Goal: Task Accomplishment & Management: Use online tool/utility

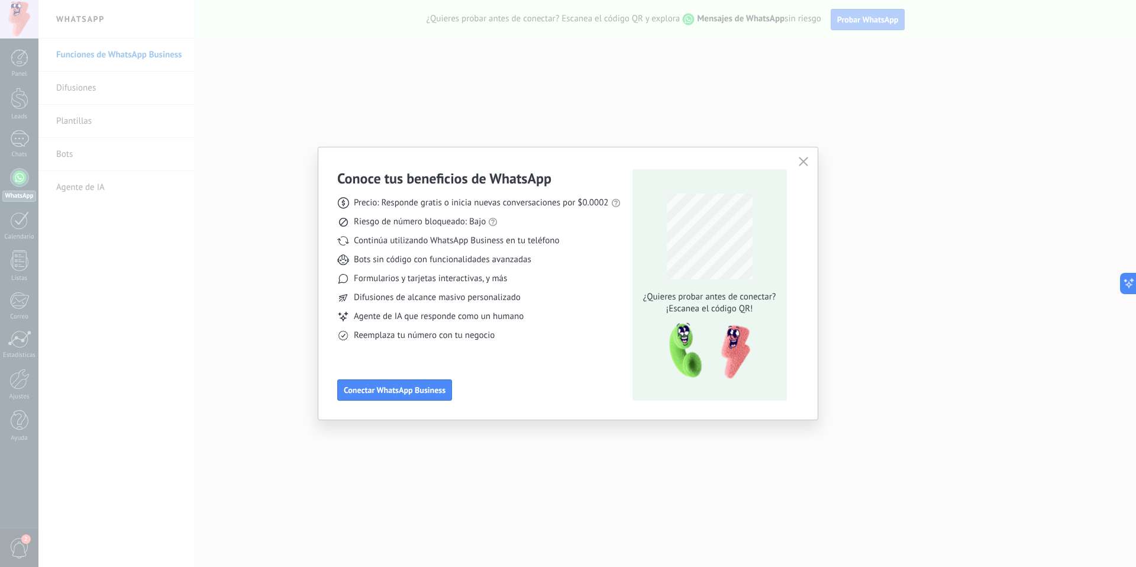
click at [468, 288] on div "Precio: Responde gratis o inicia nuevas conversaciones por $0.0002 Riesgo de nú…" at bounding box center [478, 264] width 283 height 154
click at [436, 390] on span "Conectar WhatsApp Business" at bounding box center [395, 390] width 102 height 8
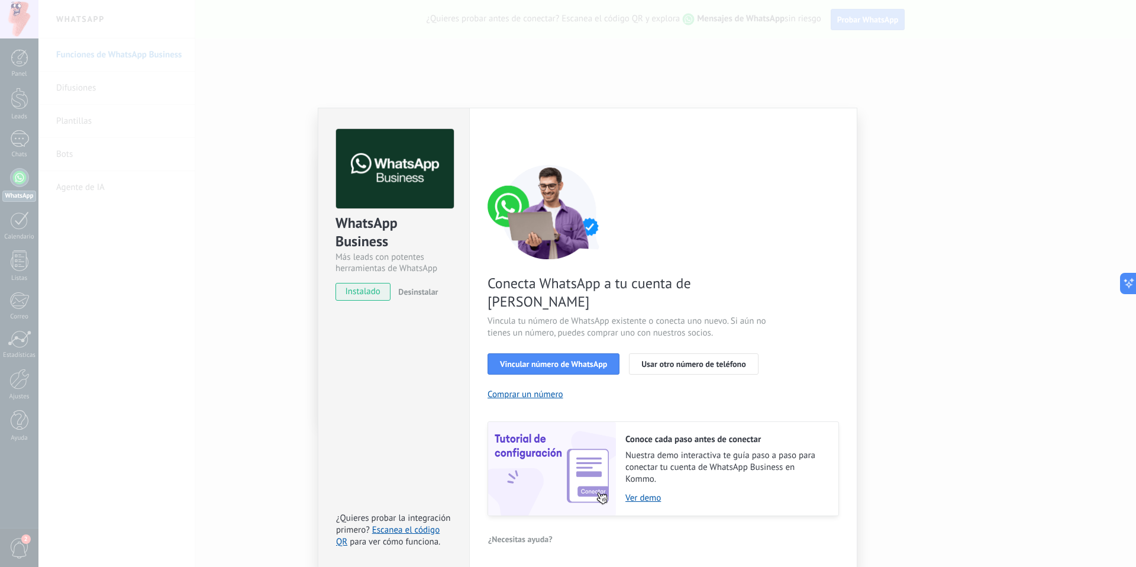
drag, startPoint x: 698, startPoint y: 121, endPoint x: 686, endPoint y: 117, distance: 12.5
click at [687, 116] on div "Configuraciones Autorizaciones This tab logs the users who have granted integra…" at bounding box center [663, 338] width 388 height 461
click at [572, 360] on span "Vincular número de WhatsApp" at bounding box center [553, 364] width 107 height 8
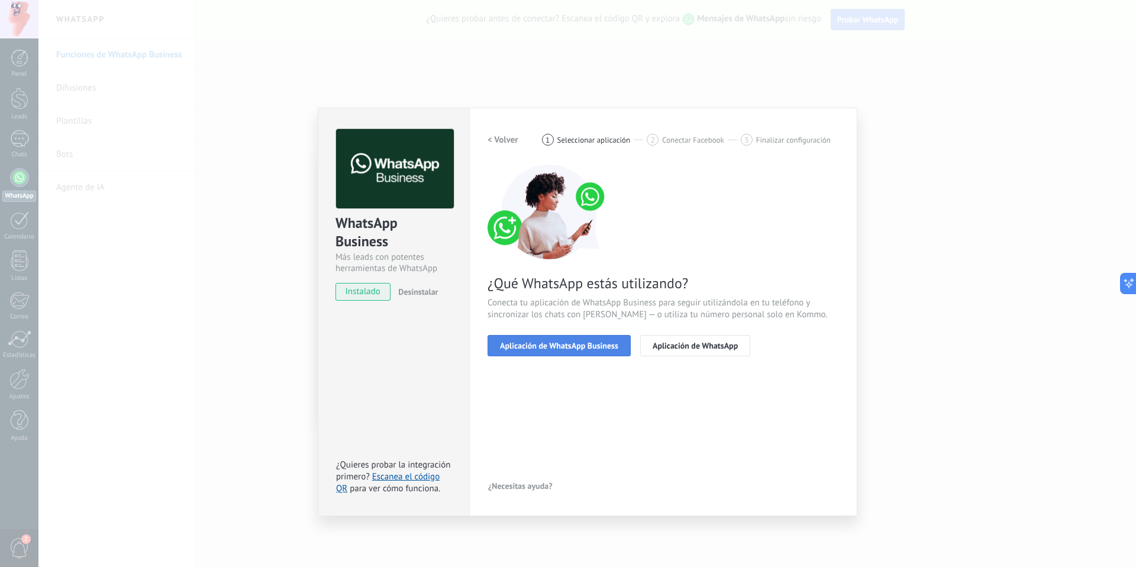
click at [551, 344] on span "Aplicación de WhatsApp Business" at bounding box center [559, 345] width 118 height 8
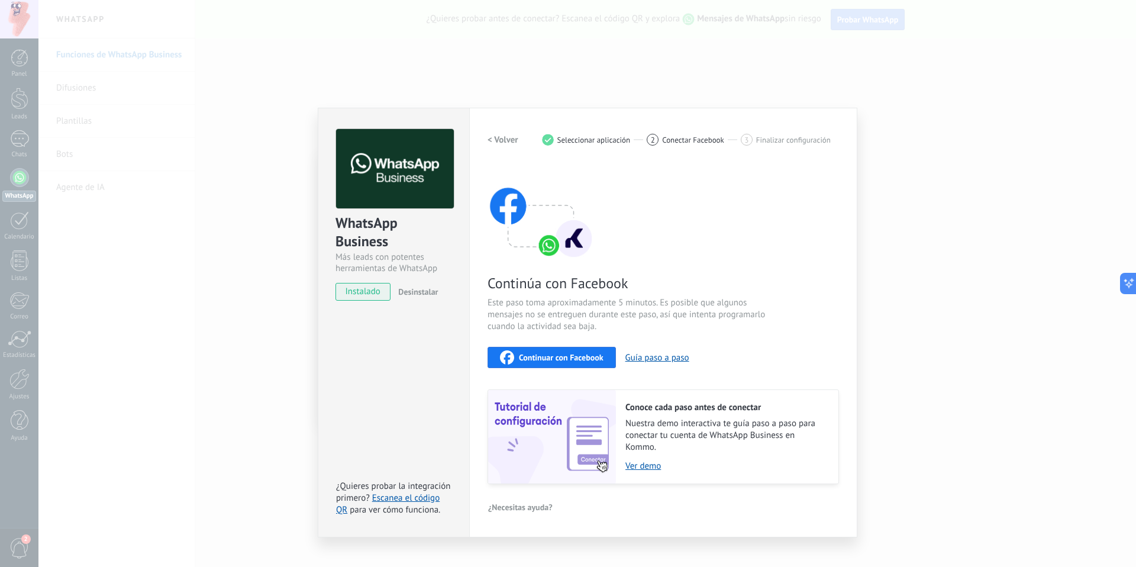
click at [566, 357] on span "Continuar con Facebook" at bounding box center [561, 357] width 85 height 8
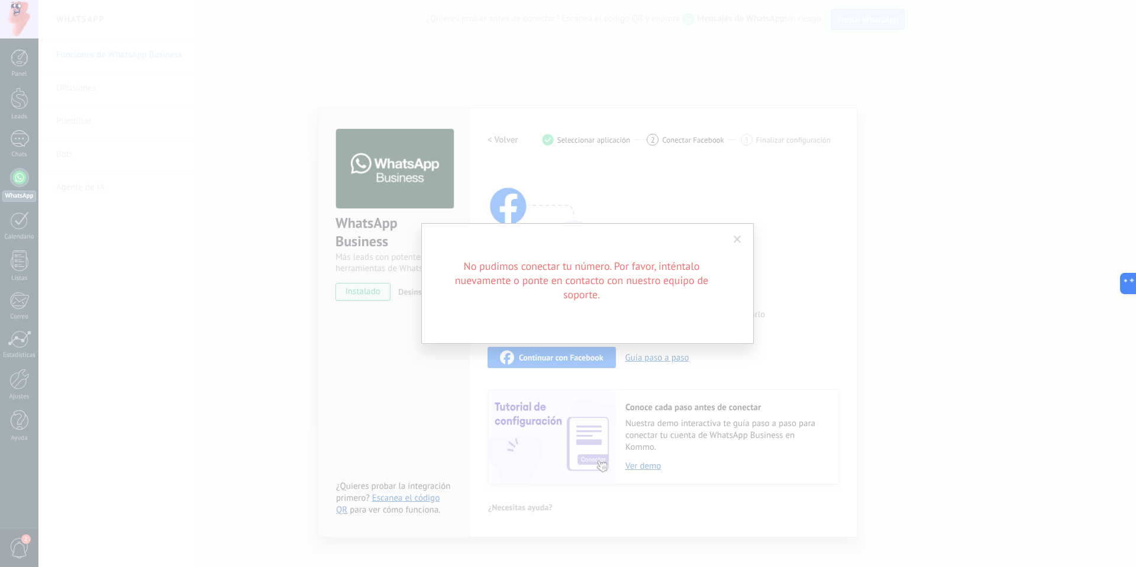
click at [739, 240] on span at bounding box center [737, 239] width 8 height 8
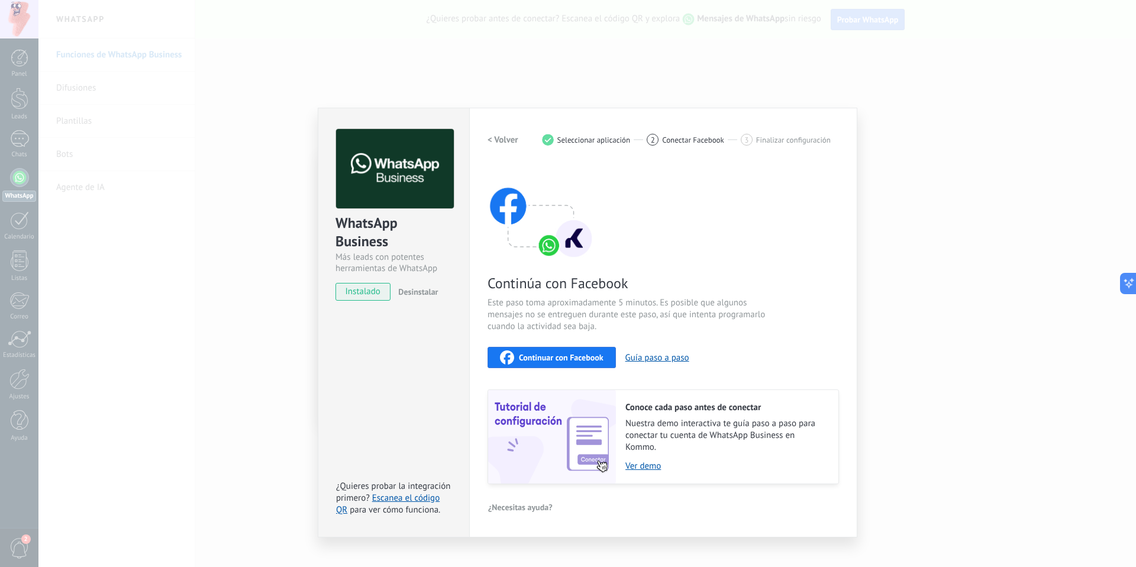
click at [564, 365] on button "Continuar con Facebook" at bounding box center [551, 357] width 128 height 21
